Goal: Task Accomplishment & Management: Manage account settings

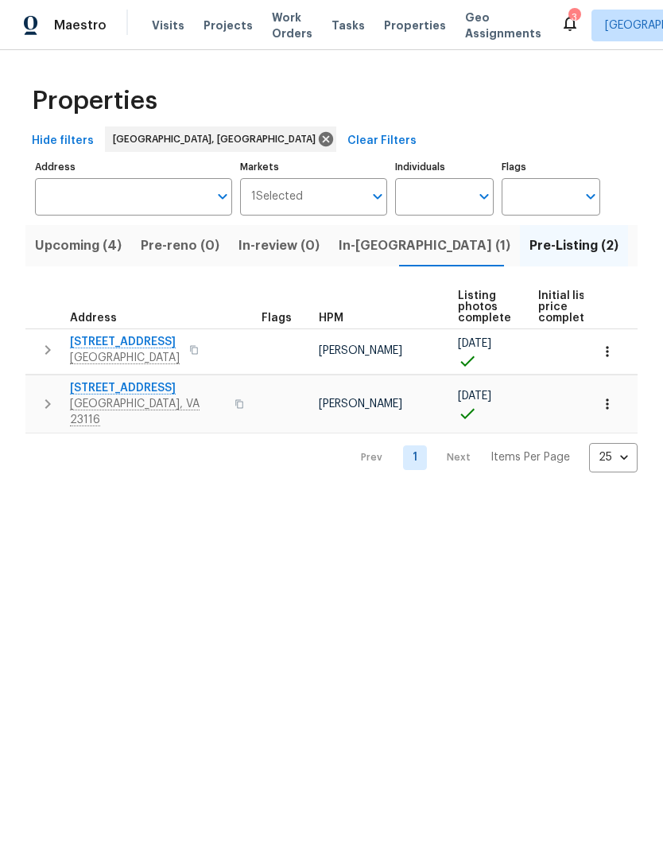
click at [345, 214] on input "Markets" at bounding box center [333, 196] width 61 height 37
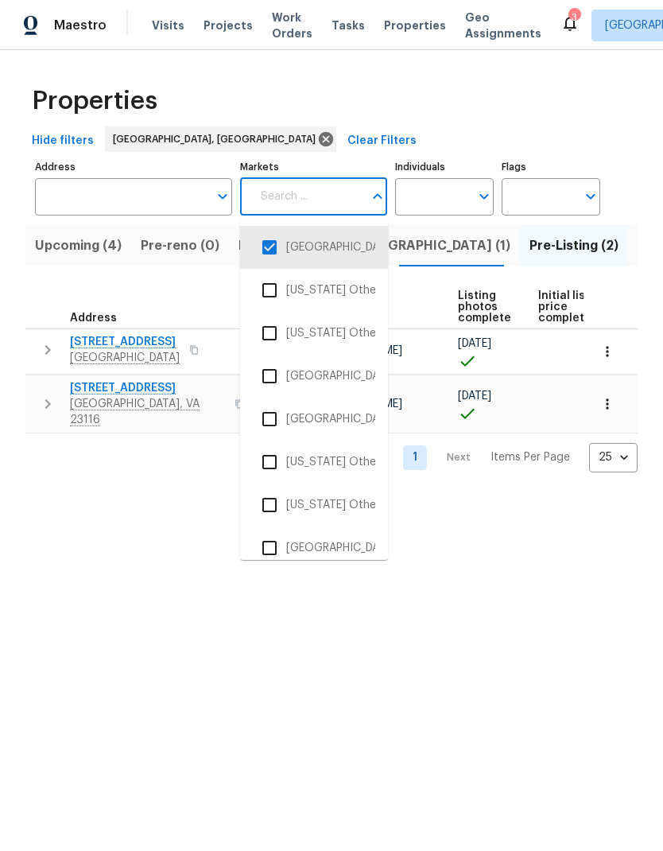
click at [537, 484] on div "Properties Hide filters Richmond, VA Clear Filters Address Address Markets Mark…" at bounding box center [331, 274] width 663 height 448
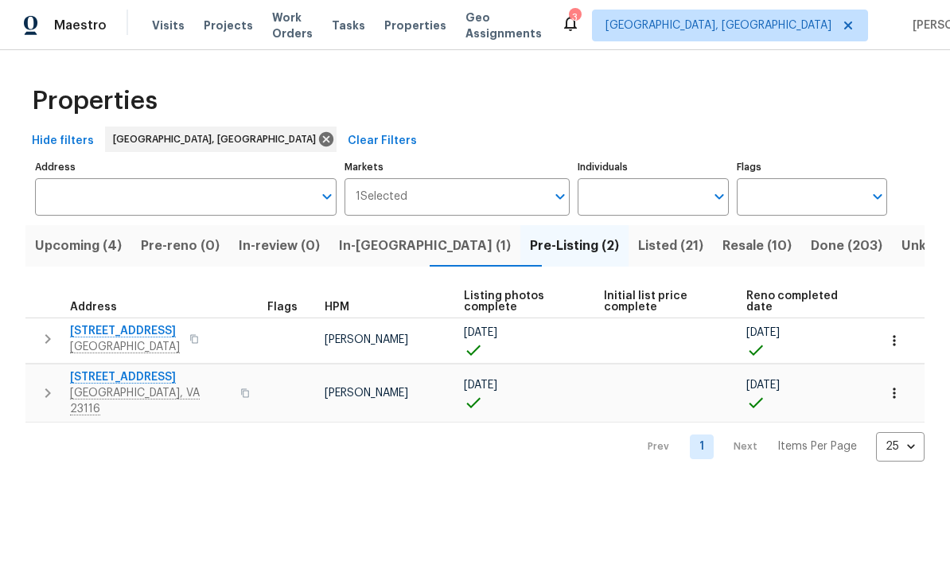
click at [391, 251] on span "In-reno (1)" at bounding box center [425, 246] width 172 height 22
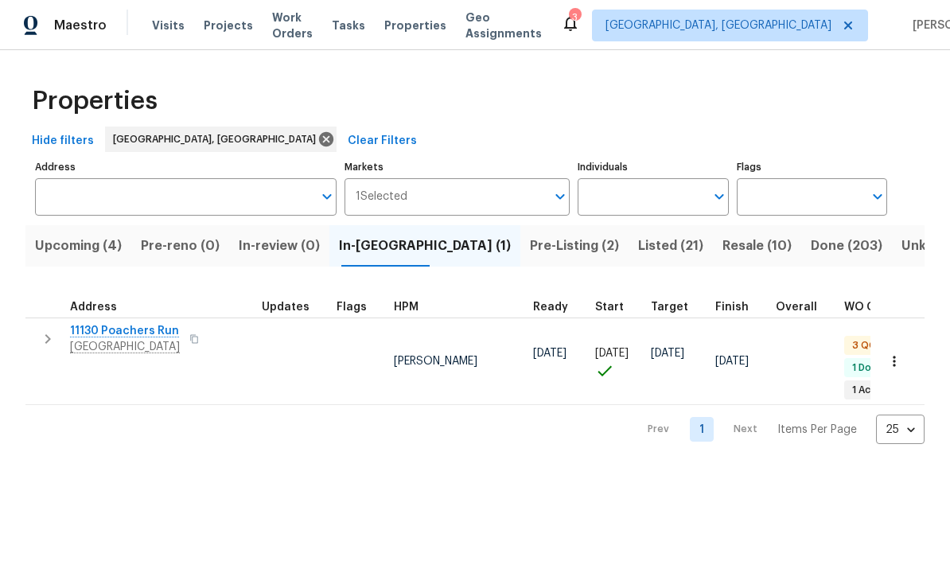
click at [146, 344] on span "Chesterfield, VA 23832" at bounding box center [125, 347] width 110 height 16
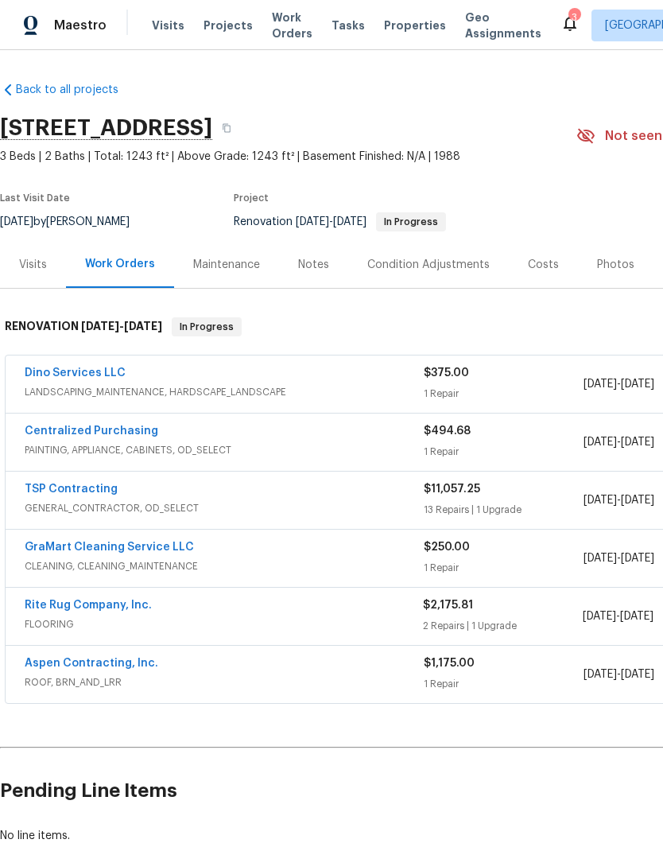
click at [295, 274] on div "Notes" at bounding box center [313, 264] width 69 height 47
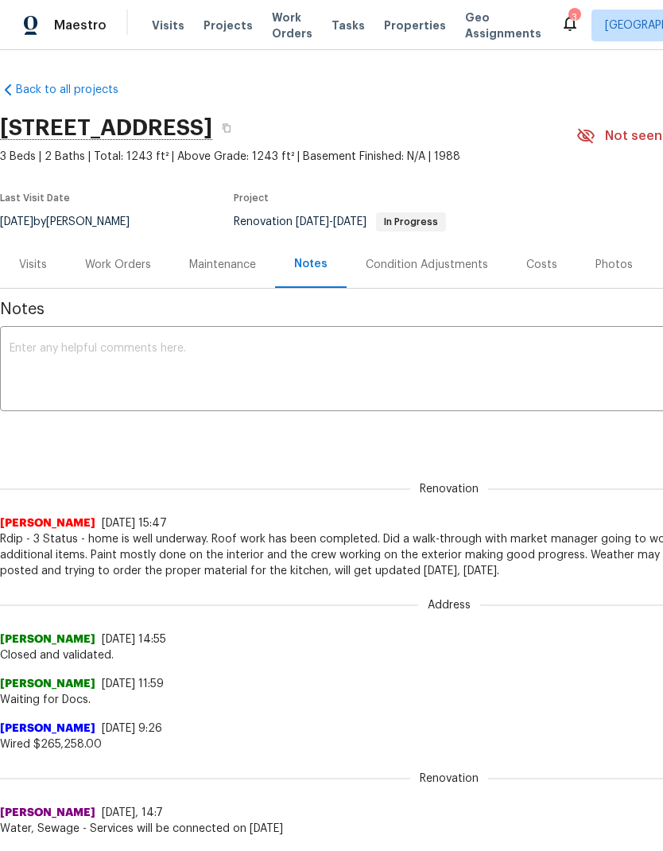
click at [438, 379] on textarea at bounding box center [450, 371] width 880 height 56
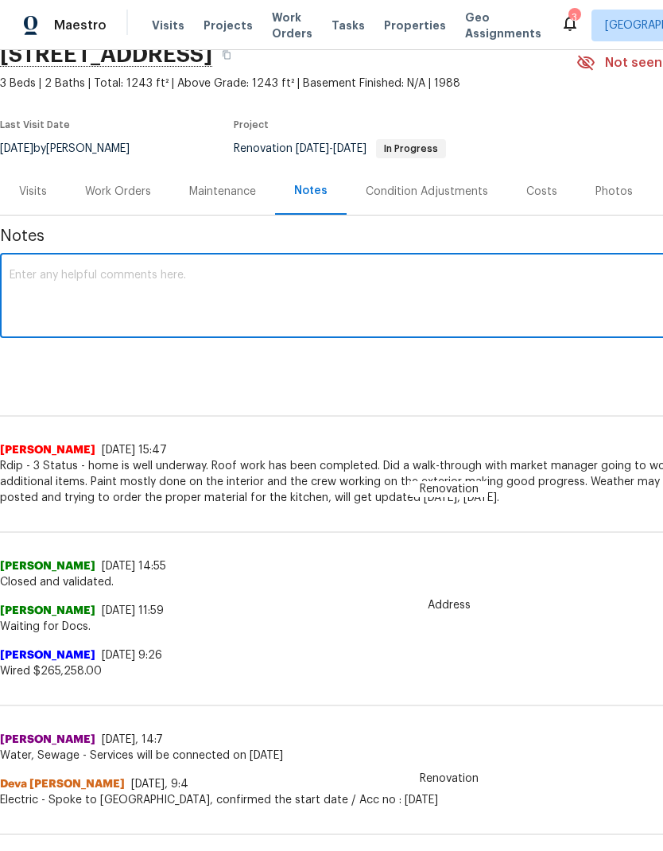
scroll to position [74, 0]
type textarea "T"
click at [91, 312] on textarea "RDIP - 8 Status -" at bounding box center [450, 297] width 880 height 56
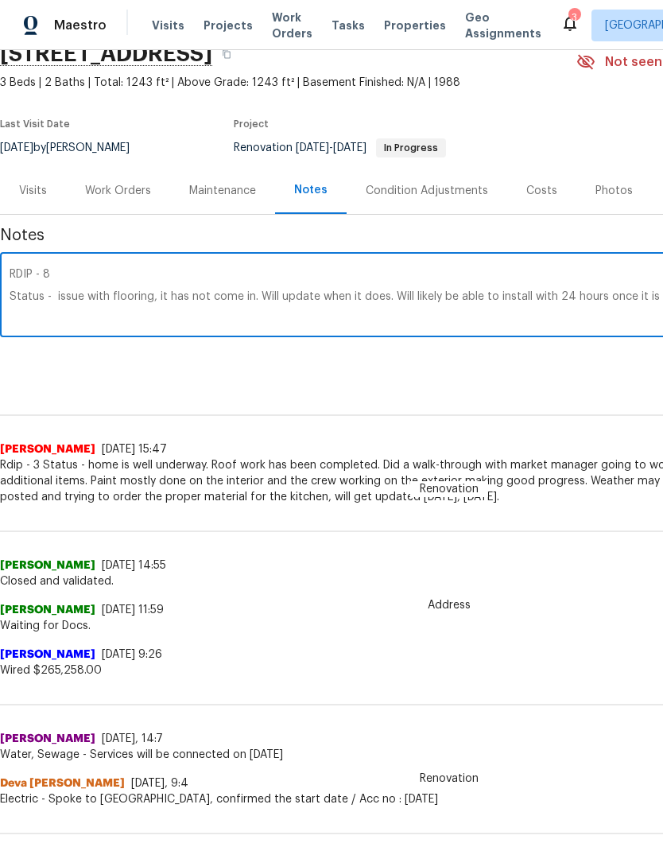
scroll to position [74, 235]
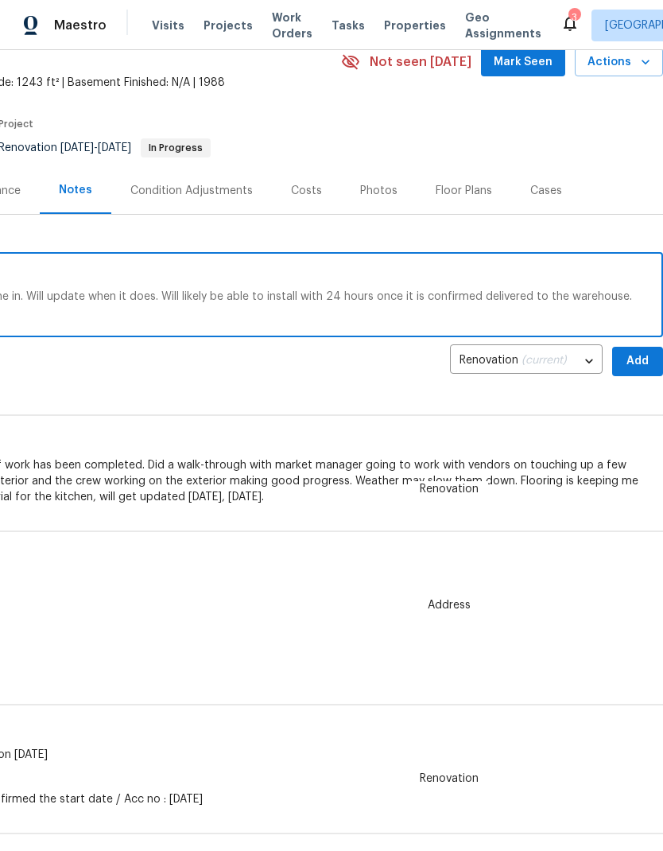
type textarea "RDIP - 8 Status - issue with flooring, it has not come in. Will update when it …"
click at [638, 372] on button "Add" at bounding box center [638, 361] width 51 height 29
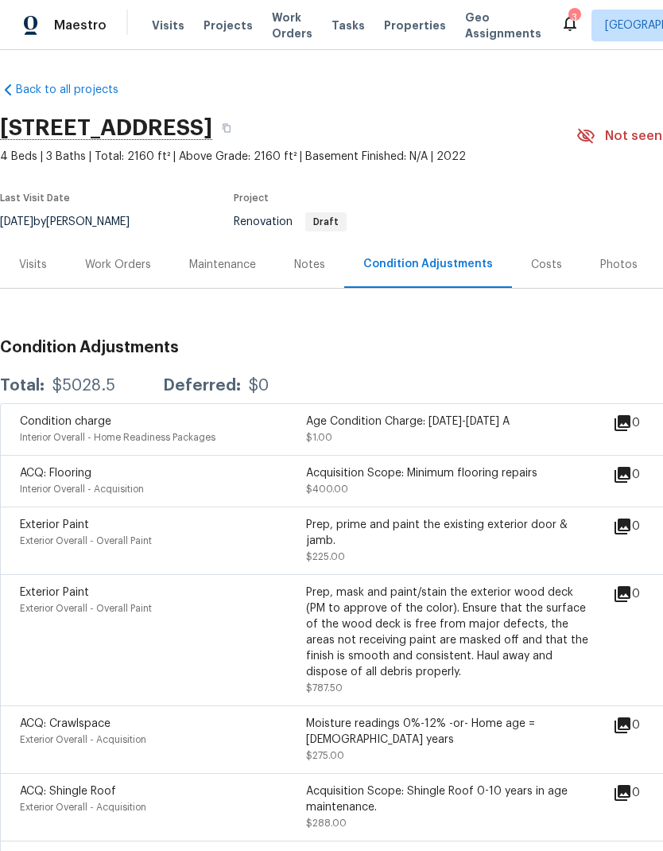
scroll to position [14, 0]
